Goal: Transaction & Acquisition: Purchase product/service

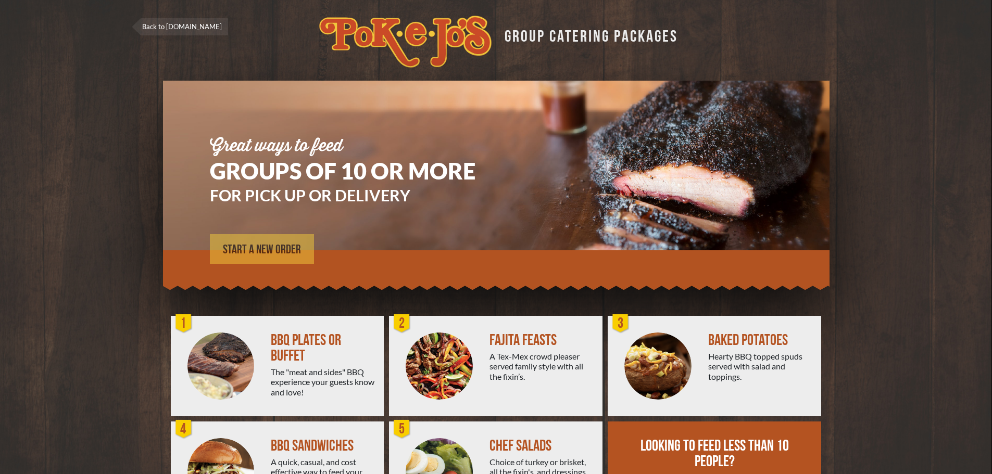
click at [260, 252] on span "START A NEW ORDER" at bounding box center [262, 250] width 78 height 13
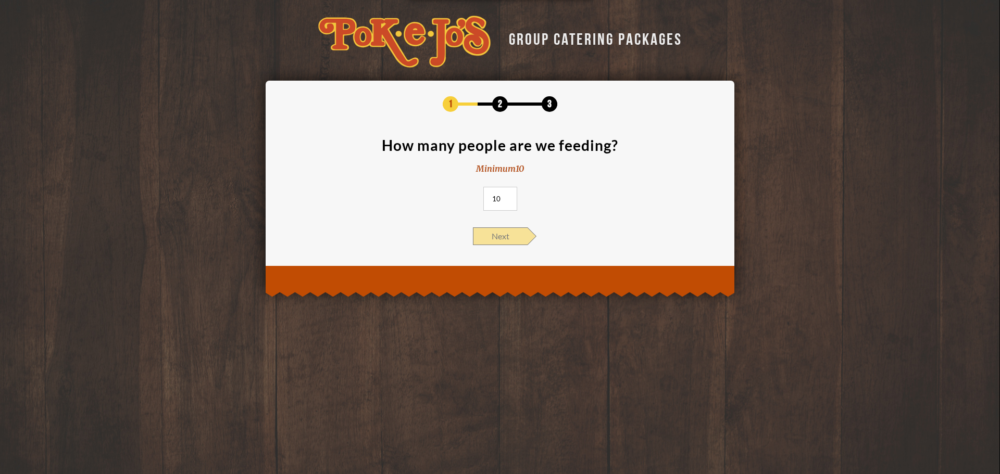
click at [503, 236] on span "Next" at bounding box center [500, 237] width 55 height 18
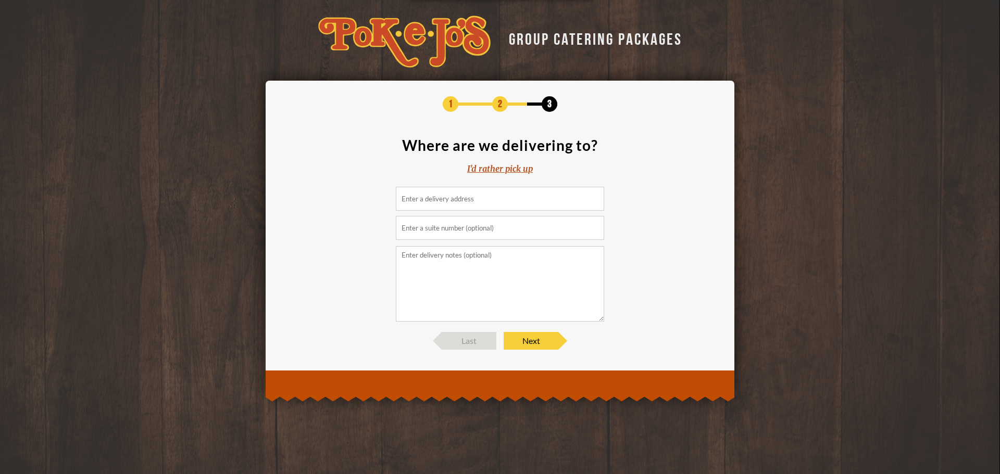
click at [491, 172] on div "I'd rather pick up" at bounding box center [500, 169] width 66 height 12
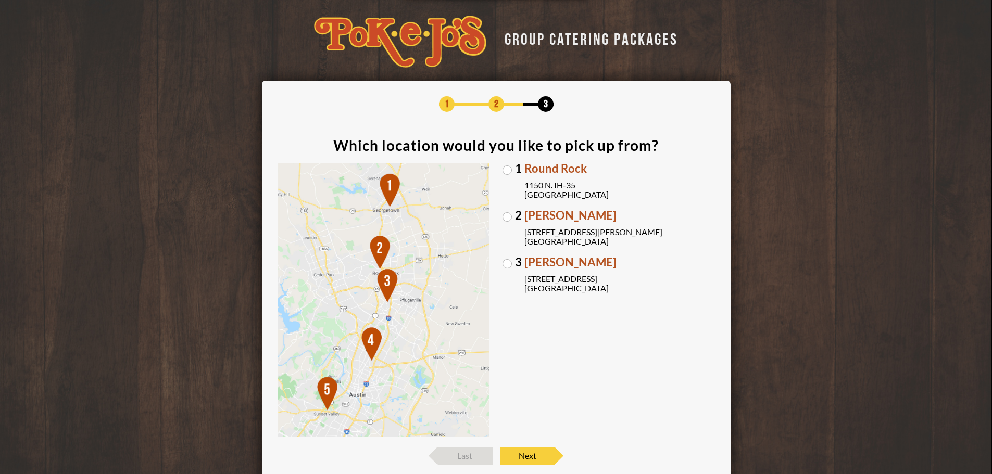
click at [510, 170] on label "1 Round Rock [STREET_ADDRESS]" at bounding box center [609, 181] width 213 height 36
click at [0, 0] on input "1 Round Rock [STREET_ADDRESS]" at bounding box center [0, 0] width 0 height 0
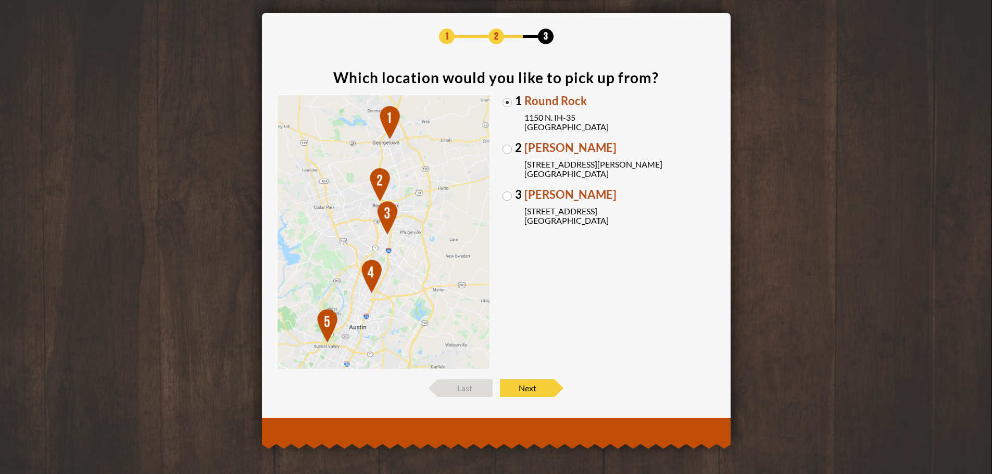
scroll to position [69, 0]
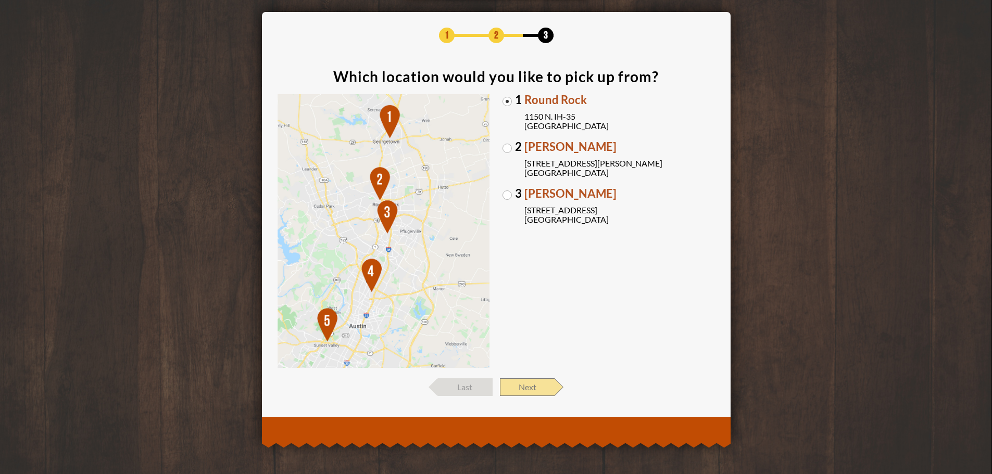
click at [523, 389] on span "Next" at bounding box center [527, 388] width 55 height 18
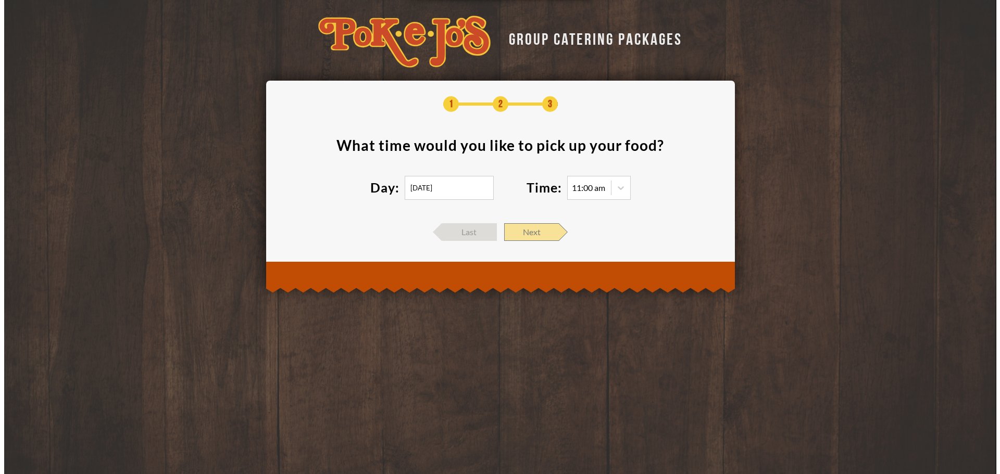
scroll to position [0, 0]
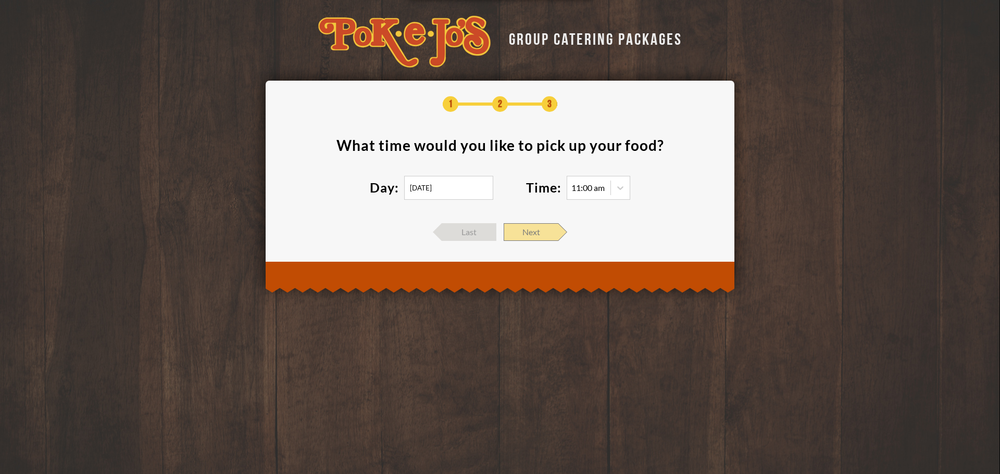
click at [524, 231] on span "Next" at bounding box center [531, 232] width 55 height 18
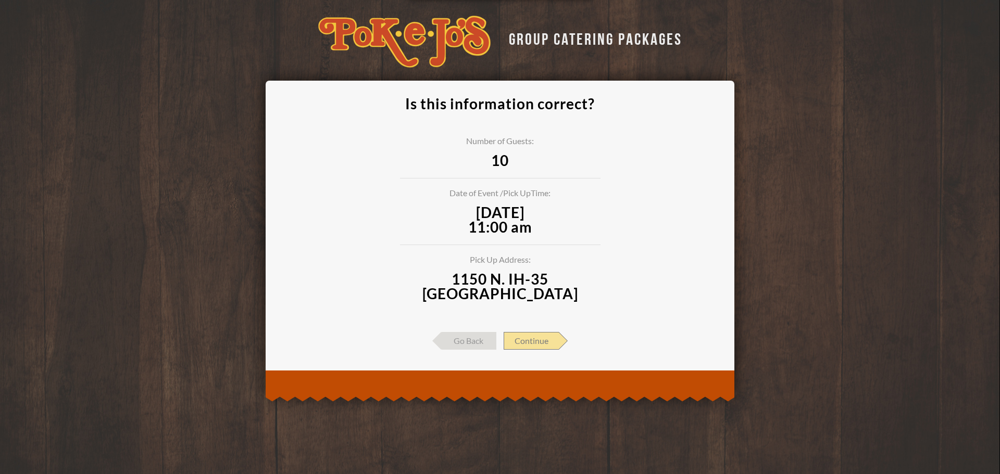
click at [541, 335] on span "Continue" at bounding box center [531, 341] width 55 height 18
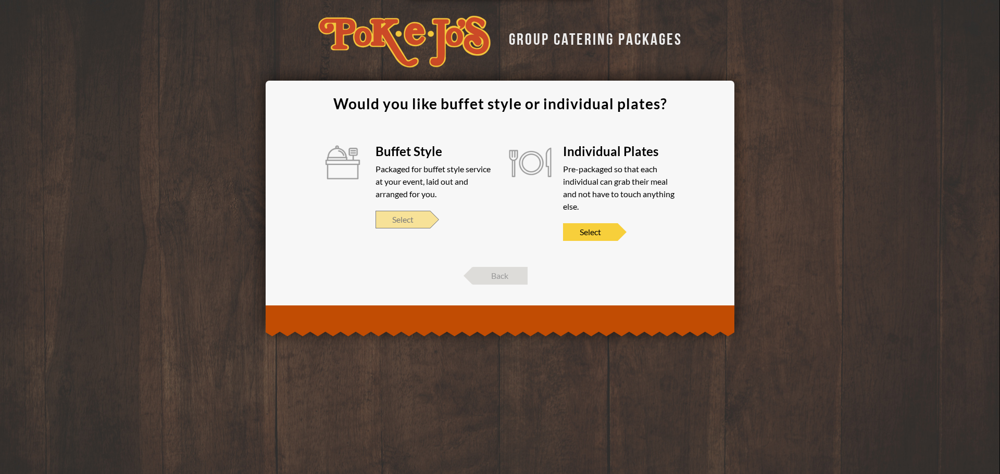
click at [402, 219] on span "Select" at bounding box center [403, 220] width 55 height 18
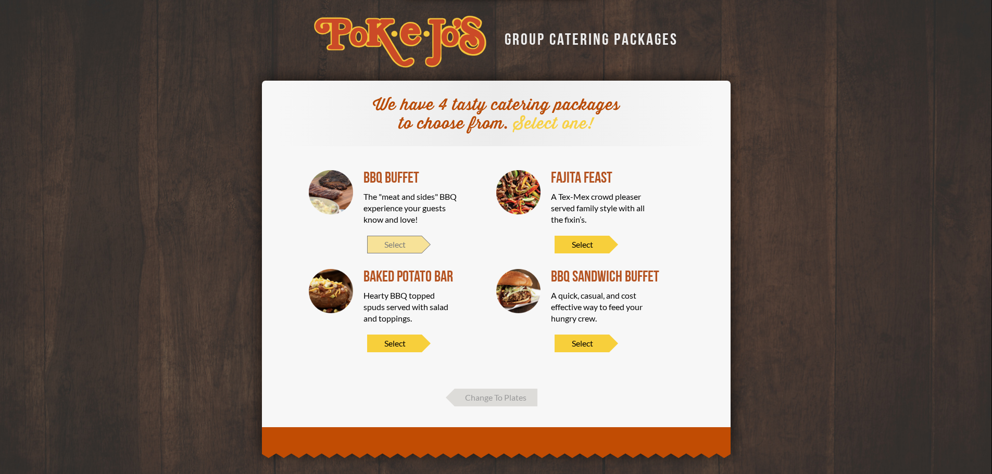
click at [400, 246] on span "Select" at bounding box center [394, 245] width 55 height 18
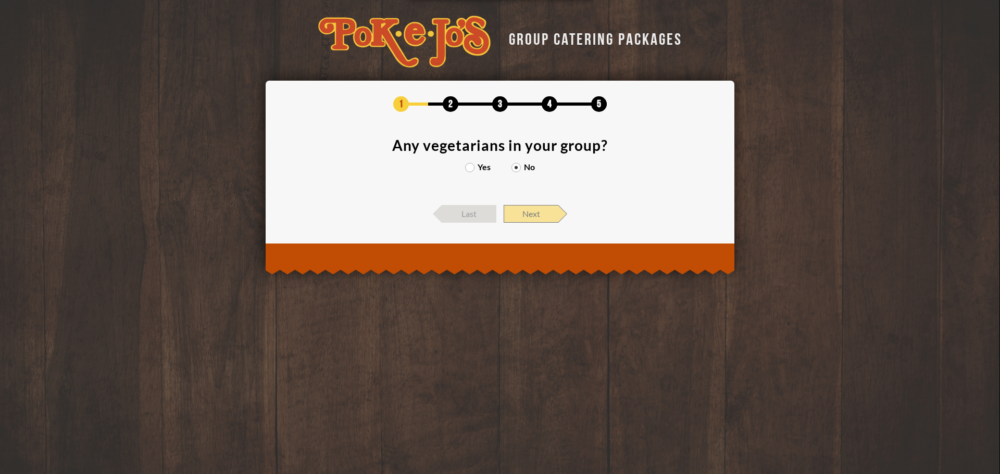
click at [533, 217] on span "Next" at bounding box center [531, 214] width 55 height 18
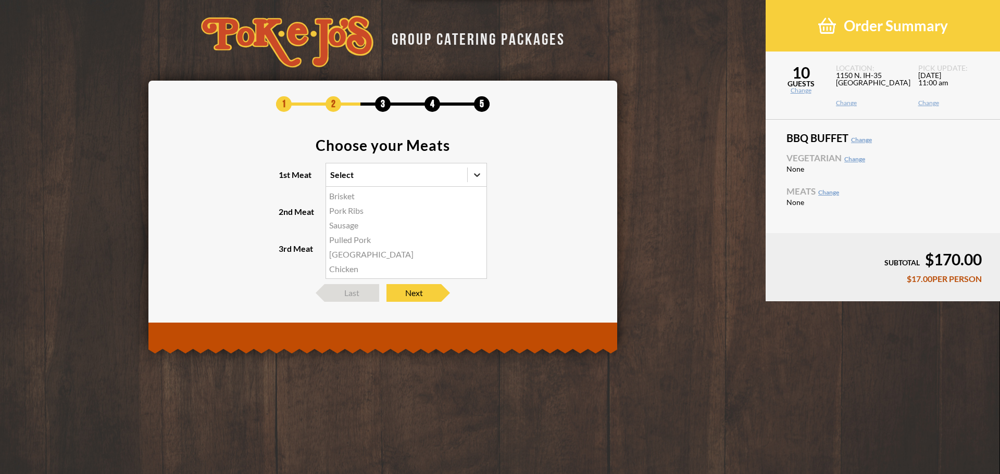
click at [476, 177] on icon at bounding box center [477, 175] width 10 height 10
click at [285, 180] on input "1st Meat option Brisket focused, 1 of 6. 6 results available. Use Up and Down t…" at bounding box center [285, 180] width 0 height 0
click at [467, 196] on div "Brisket" at bounding box center [406, 196] width 160 height 15
click at [285, 180] on input "1st Meat option Brisket focused, 1 of 6. 6 results available. Use Up and Down t…" at bounding box center [285, 180] width 0 height 0
click at [476, 208] on icon at bounding box center [477, 212] width 10 height 10
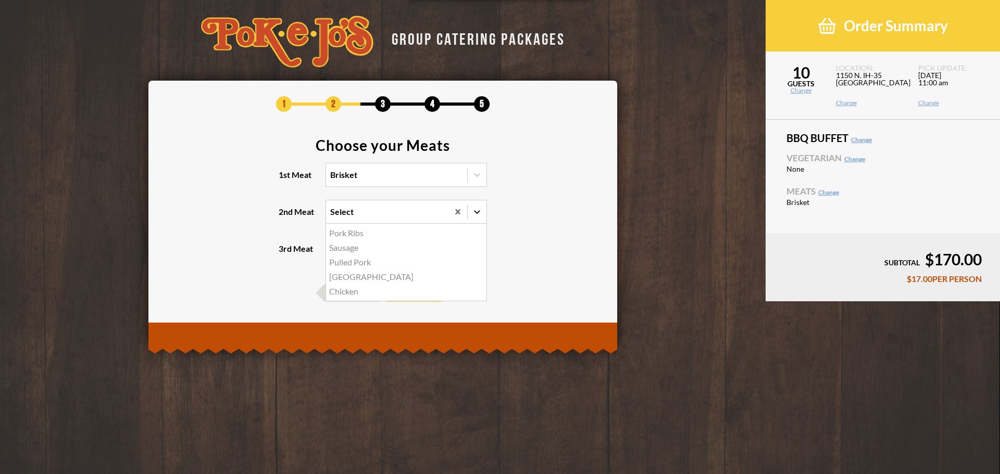
click at [285, 217] on input "2nd Meat option Pork Ribs focused, 1 of 5. 5 results available. Use Up and Down…" at bounding box center [285, 217] width 0 height 0
click at [435, 232] on div "Pork Ribs" at bounding box center [406, 233] width 160 height 15
click at [285, 217] on input "2nd Meat option Pork Ribs focused, 1 of 5. 5 results available. Use Up and Down…" at bounding box center [285, 217] width 0 height 0
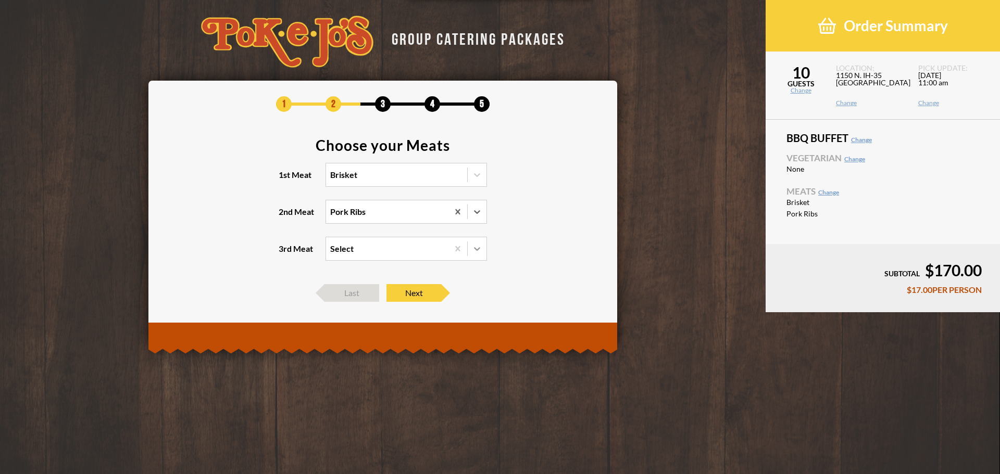
click at [480, 252] on icon at bounding box center [477, 249] width 10 height 10
click at [285, 254] on input "3rd Meat Select" at bounding box center [285, 254] width 0 height 0
click at [445, 271] on div "Sausage +$2.00/PERSON" at bounding box center [406, 270] width 160 height 15
click at [285, 254] on input "3rd Meat option Sausage focused, 1 of 4. 4 results available. Use Up and Down t…" at bounding box center [285, 254] width 0 height 0
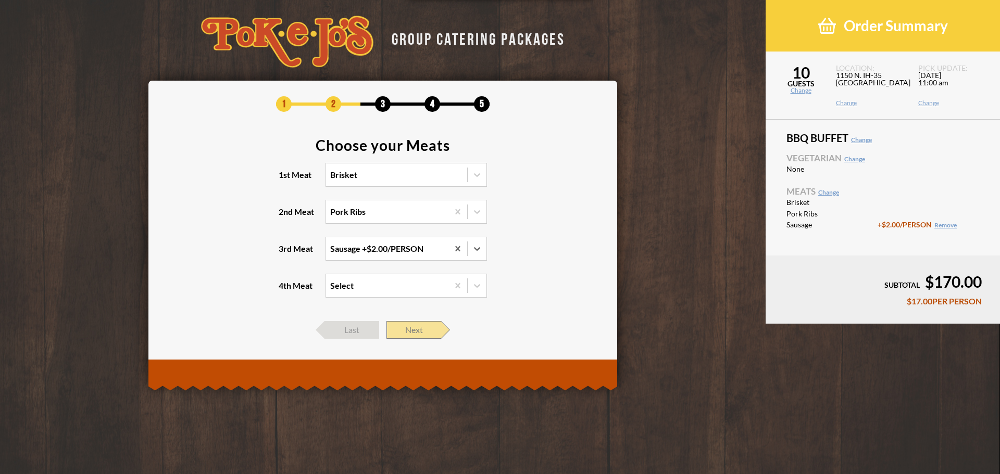
click at [417, 335] on span "Next" at bounding box center [413, 330] width 55 height 18
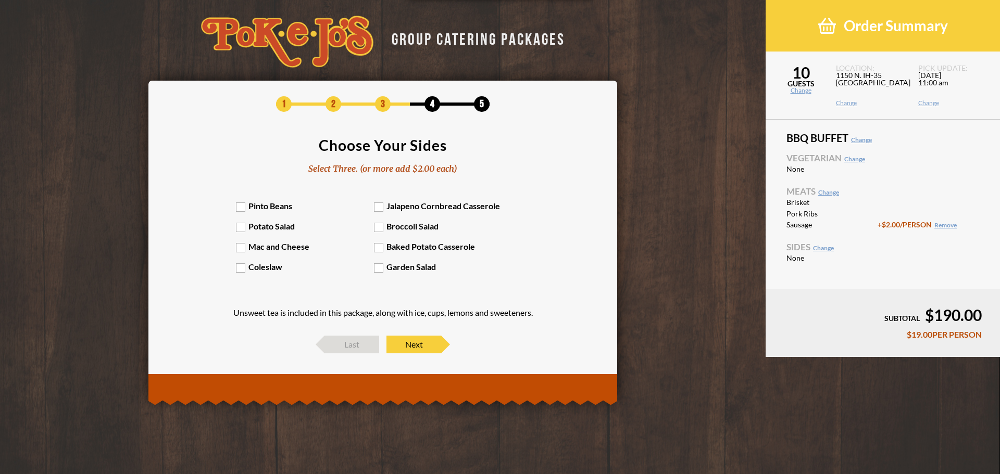
click at [242, 208] on label "Pinto Beans" at bounding box center [305, 206] width 139 height 10
click at [0, 0] on input "Pinto Beans" at bounding box center [0, 0] width 0 height 0
click at [241, 229] on label "Potato Salad" at bounding box center [305, 226] width 139 height 10
click at [0, 0] on input "Potato Salad" at bounding box center [0, 0] width 0 height 0
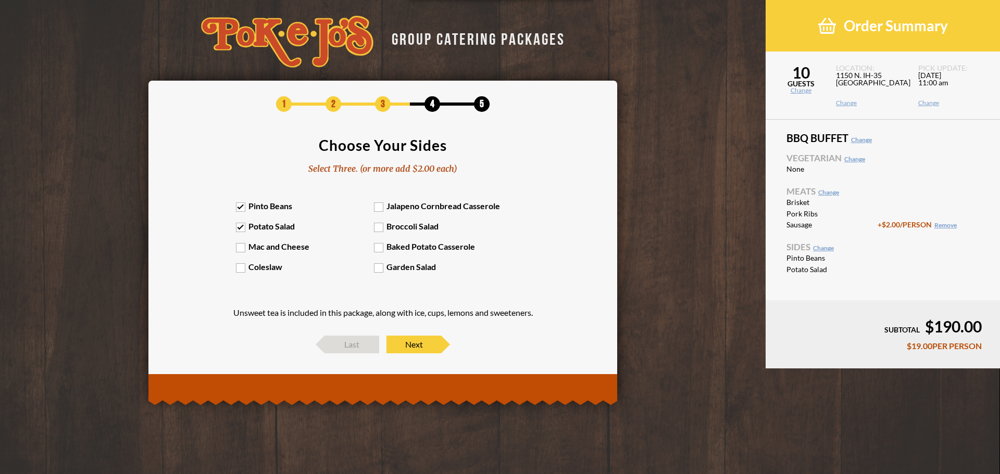
click at [242, 249] on label "Mac and Cheese" at bounding box center [305, 247] width 139 height 10
click at [0, 0] on input "Mac and Cheese" at bounding box center [0, 0] width 0 height 0
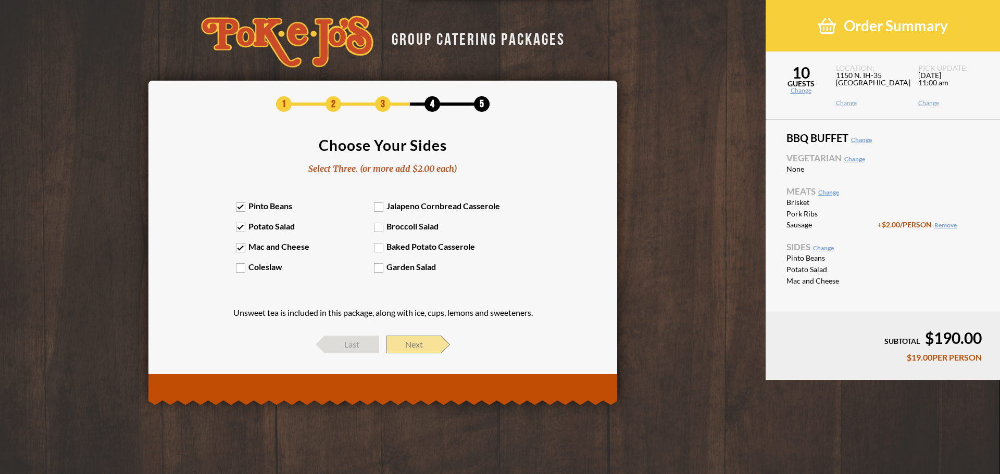
click at [410, 353] on span "Next" at bounding box center [413, 345] width 55 height 18
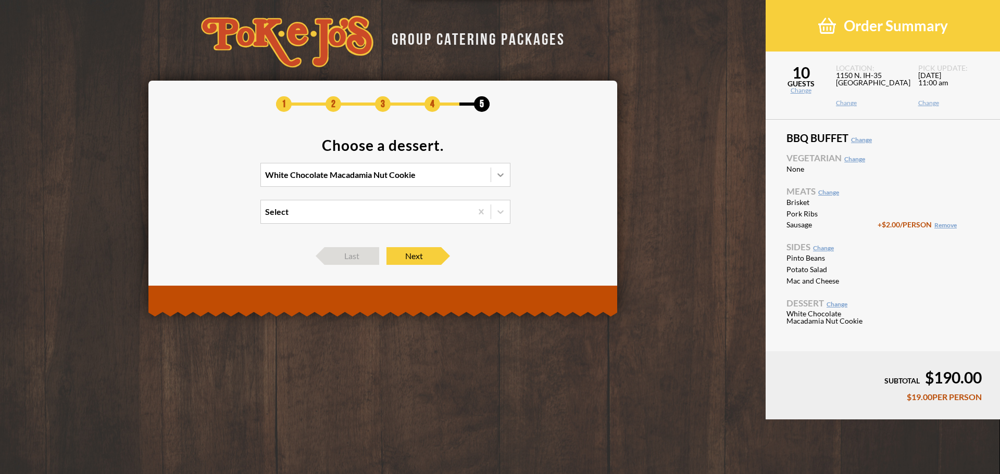
click at [497, 179] on icon at bounding box center [500, 175] width 10 height 10
click at [220, 180] on input "White Chocolate Macadamia Nut Cookie" at bounding box center [220, 180] width 0 height 0
click at [416, 258] on span "Next" at bounding box center [413, 256] width 55 height 18
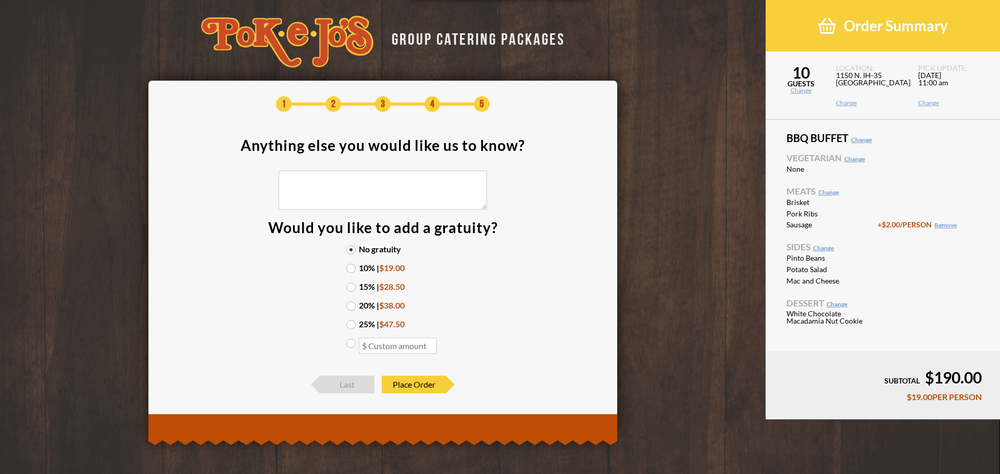
click at [354, 307] on label "20% | $38.00" at bounding box center [382, 306] width 73 height 8
click at [0, 0] on input "20% | $38.00" at bounding box center [0, 0] width 0 height 0
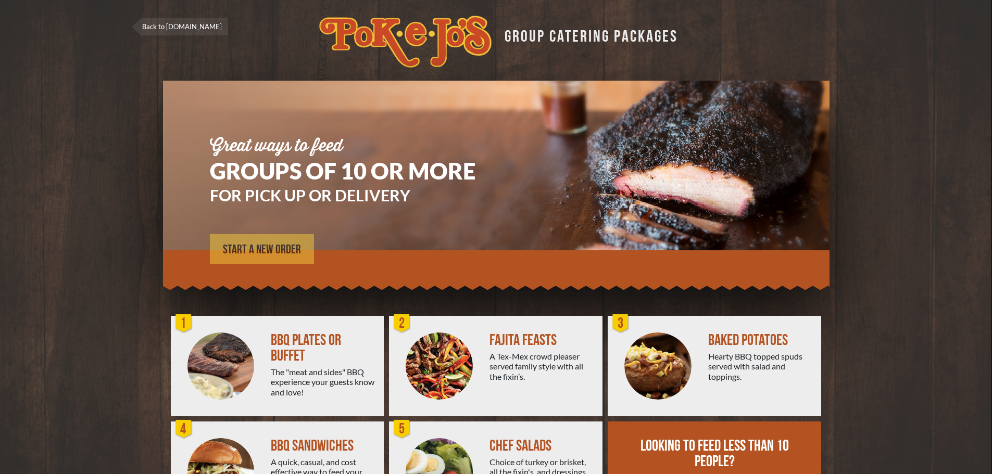
click at [257, 242] on link "START A NEW ORDER" at bounding box center [262, 249] width 104 height 30
